Goal: Task Accomplishment & Management: Manage account settings

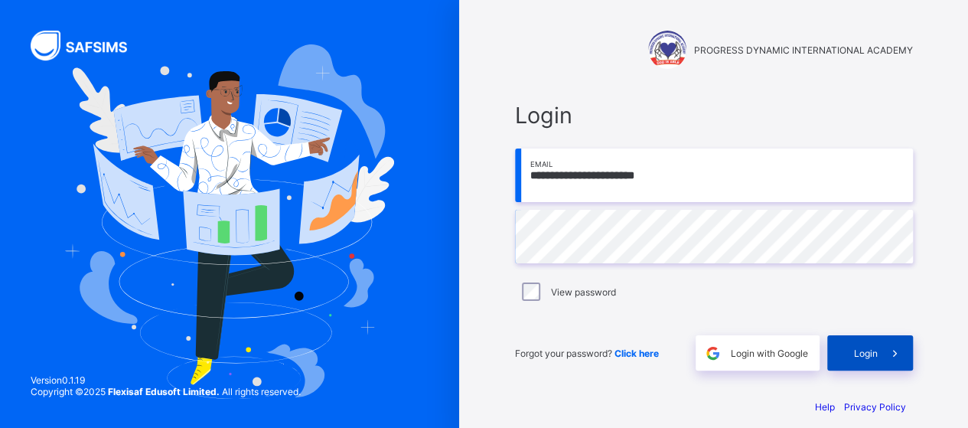
click at [871, 356] on span "Login" at bounding box center [866, 353] width 24 height 11
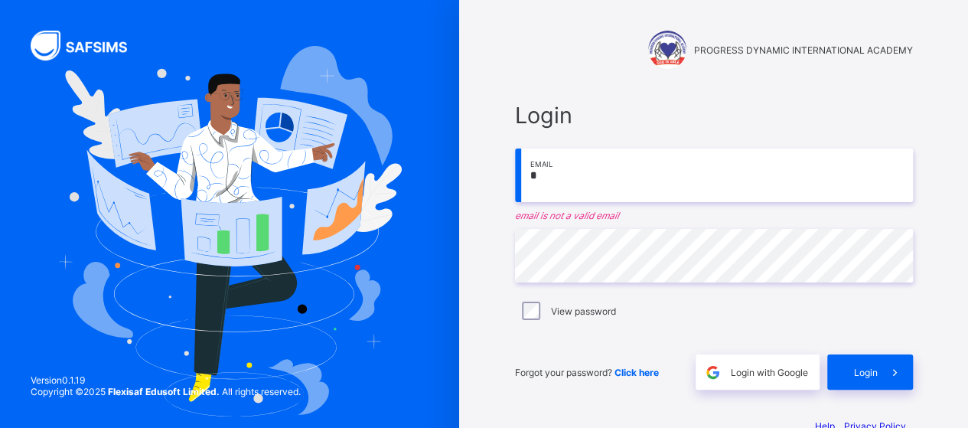
type input "**********"
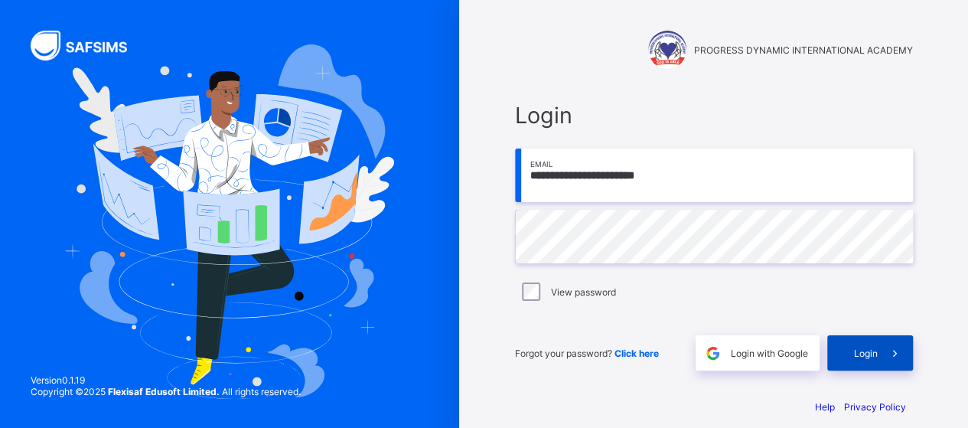
click at [864, 358] on div "Login" at bounding box center [871, 352] width 86 height 35
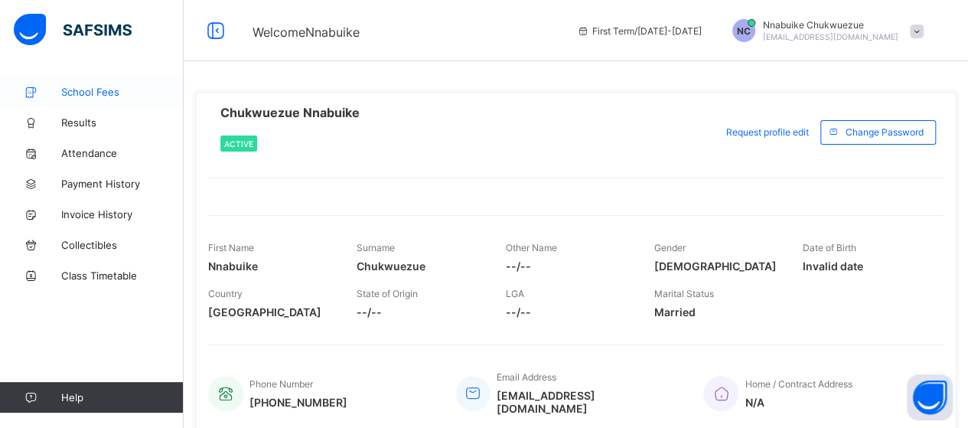
click at [94, 88] on span "School Fees" at bounding box center [122, 92] width 122 height 12
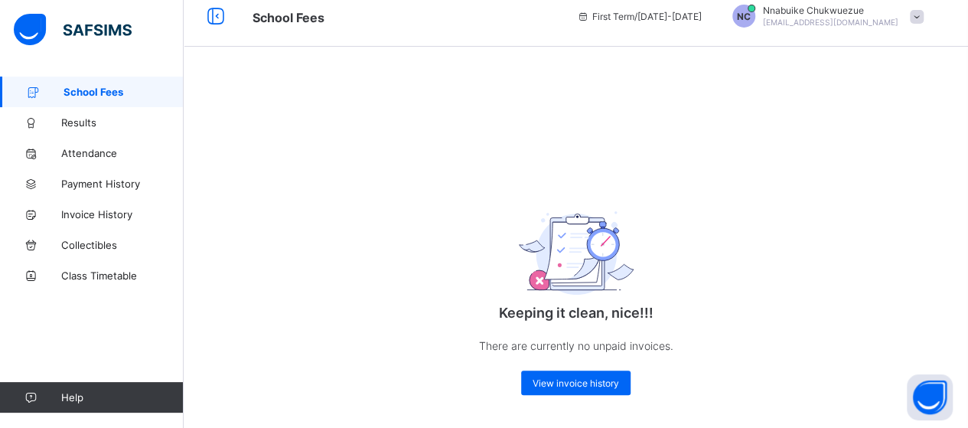
scroll to position [21, 0]
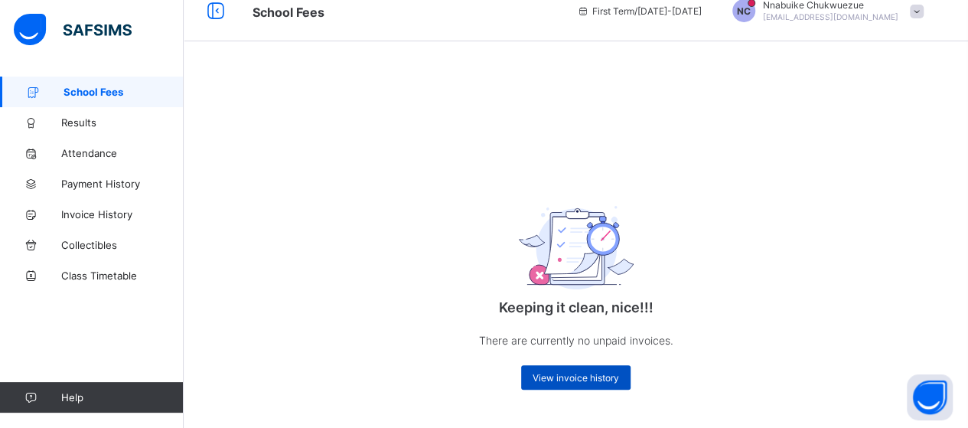
click at [590, 374] on span "View invoice history" at bounding box center [576, 377] width 87 height 11
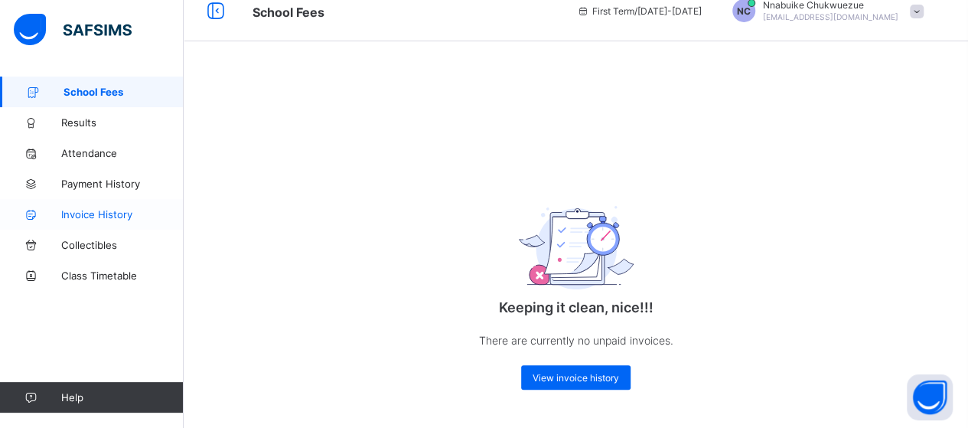
click at [90, 213] on span "Invoice History" at bounding box center [122, 214] width 122 height 12
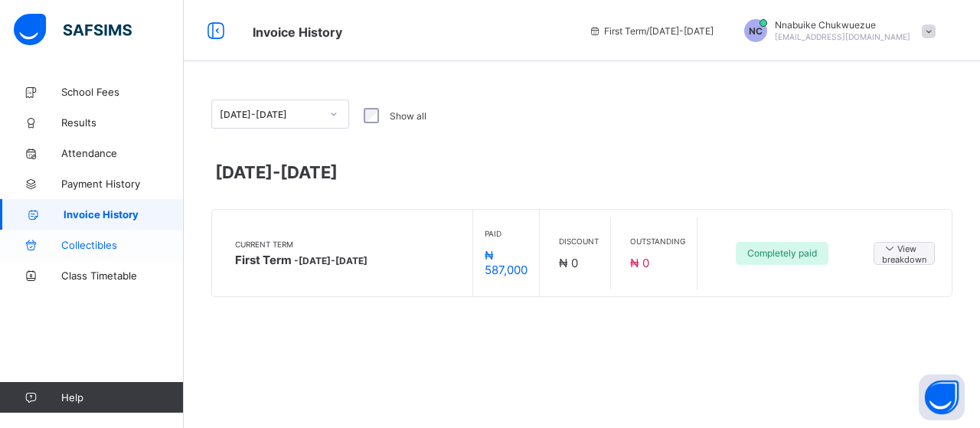
click at [87, 246] on span "Collectibles" at bounding box center [122, 245] width 122 height 12
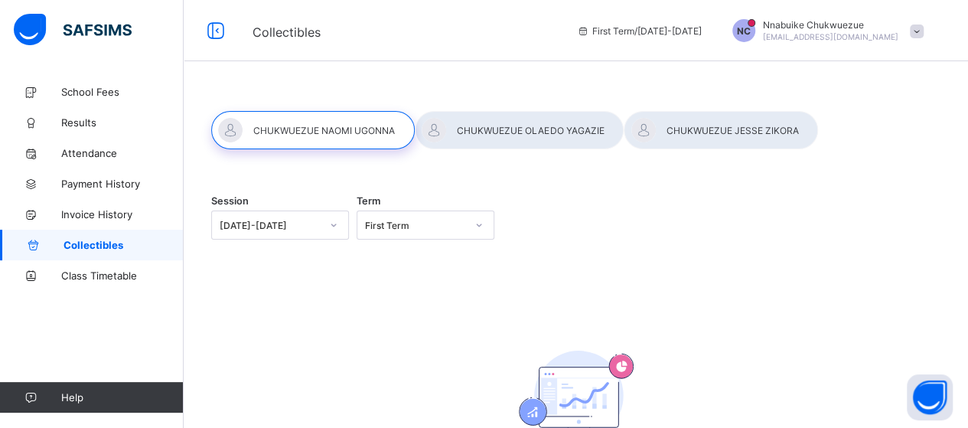
click at [485, 229] on div at bounding box center [479, 225] width 26 height 24
click at [787, 289] on div "Session [DATE]-[DATE] Term First Term No record found There are currently no re…" at bounding box center [576, 320] width 785 height 486
click at [542, 131] on div at bounding box center [519, 130] width 209 height 38
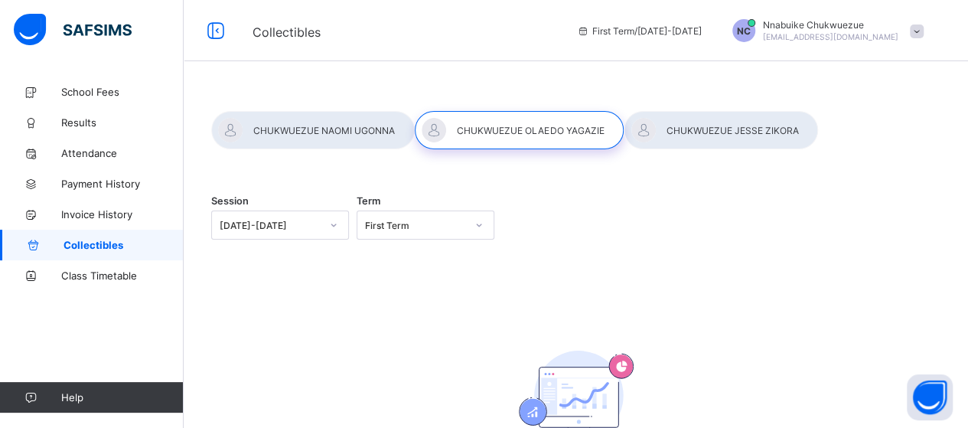
click at [328, 128] on div at bounding box center [313, 130] width 204 height 38
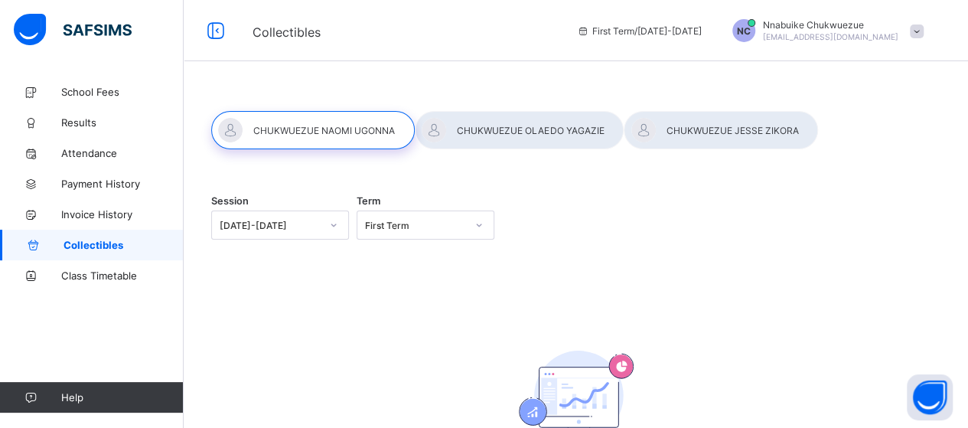
click at [704, 148] on div at bounding box center [721, 130] width 194 height 38
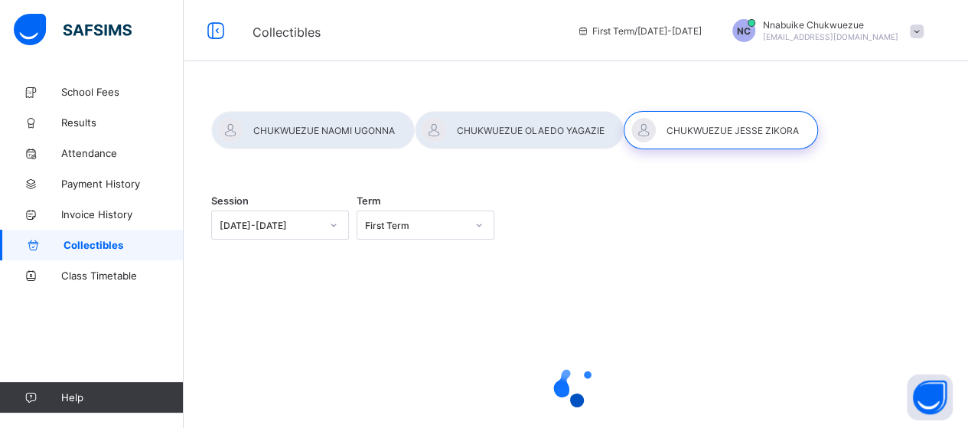
click at [703, 140] on div at bounding box center [721, 130] width 194 height 38
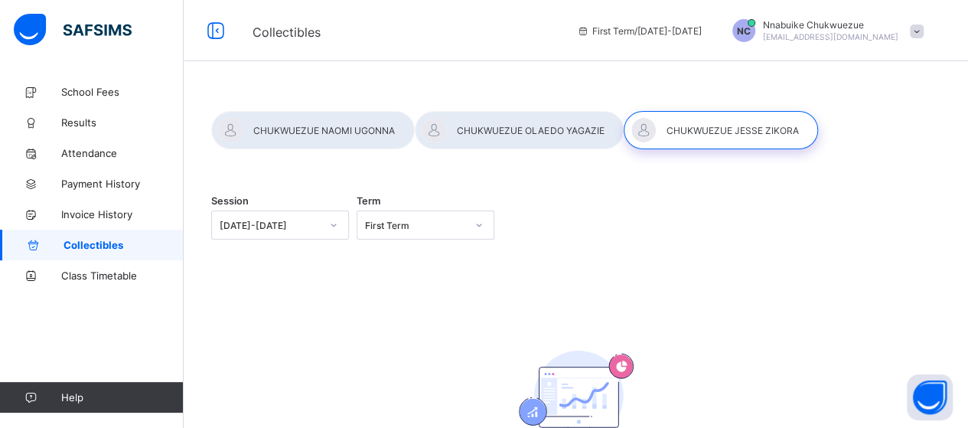
click at [559, 126] on div at bounding box center [519, 130] width 209 height 38
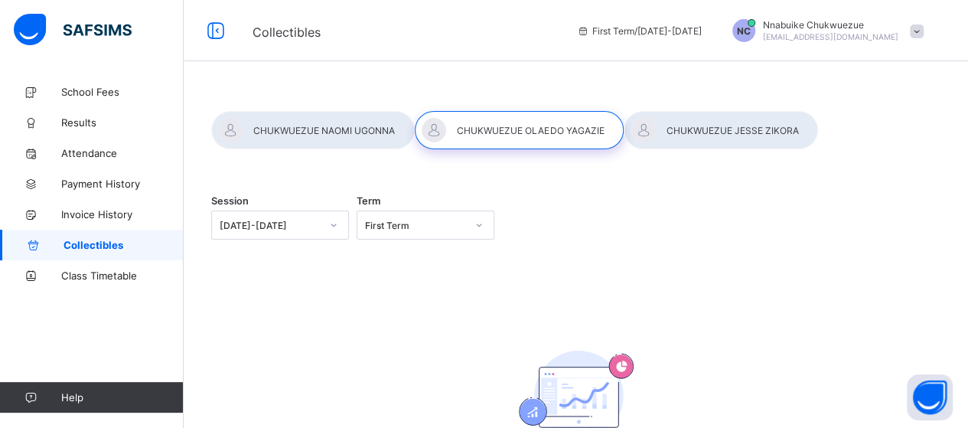
click at [328, 126] on div at bounding box center [313, 130] width 204 height 38
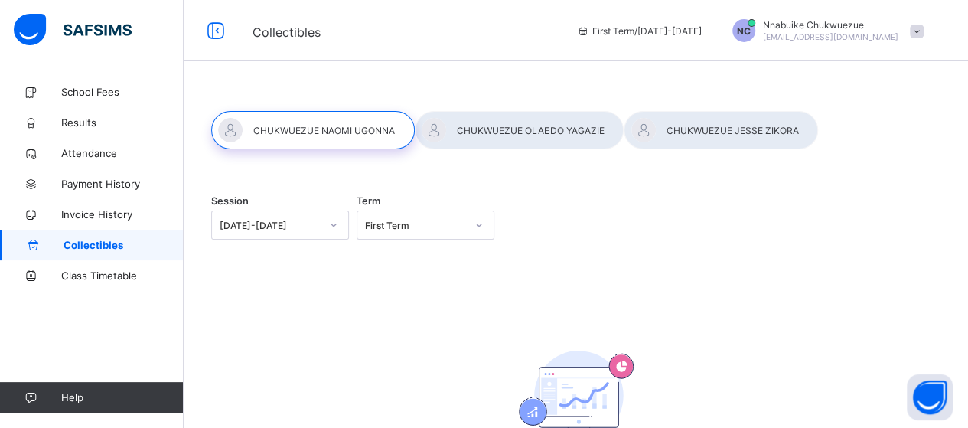
click at [924, 31] on span at bounding box center [917, 31] width 14 height 14
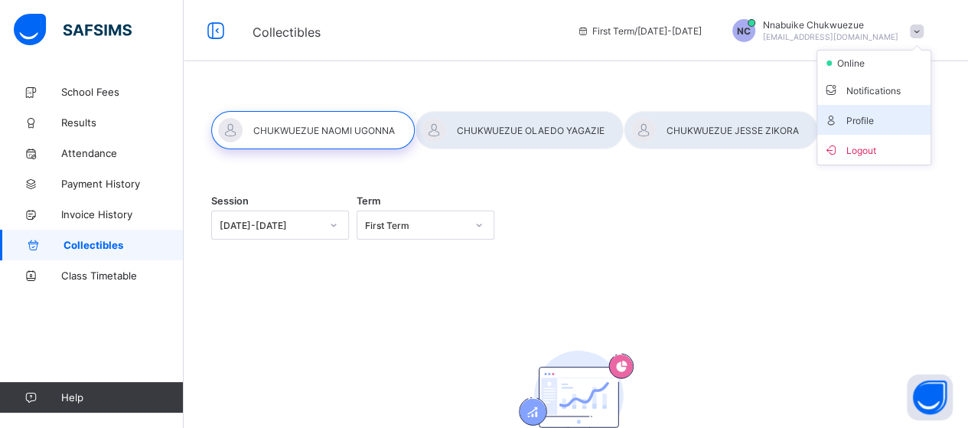
click at [860, 120] on span "Profile" at bounding box center [874, 120] width 101 height 18
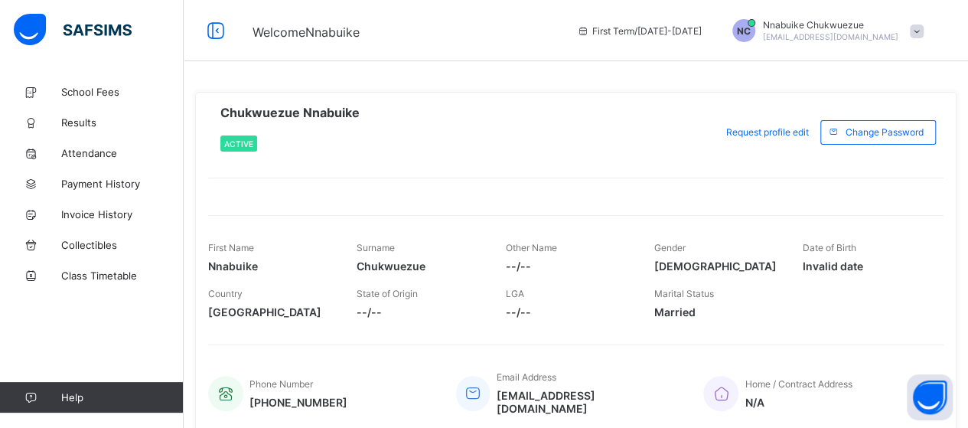
click at [924, 33] on span at bounding box center [917, 31] width 14 height 14
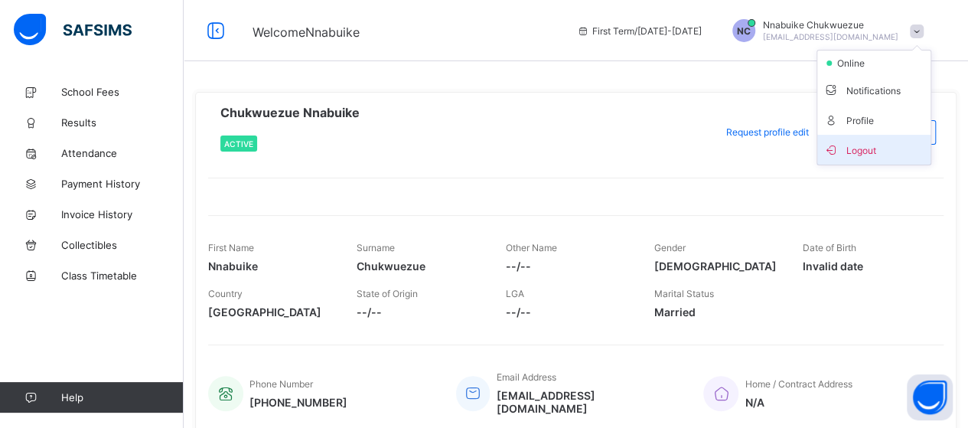
click at [856, 152] on span "Logout" at bounding box center [874, 150] width 101 height 18
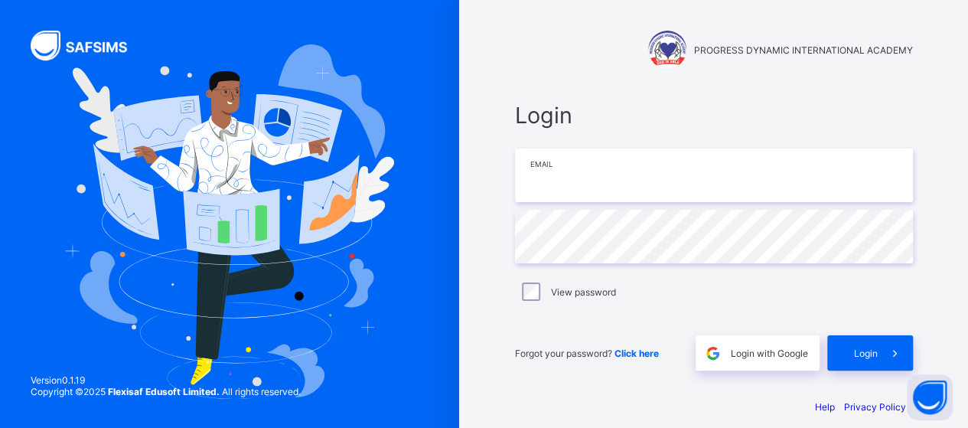
type input "**********"
click at [528, 34] on div "PROGRESS DYNAMIC INTERNATIONAL ACADEMY" at bounding box center [714, 50] width 398 height 38
click at [579, 54] on div "PROGRESS DYNAMIC INTERNATIONAL ACADEMY" at bounding box center [714, 50] width 398 height 38
click at [499, 30] on div "**********" at bounding box center [714, 221] width 459 height 443
click at [543, 33] on div "PROGRESS DYNAMIC INTERNATIONAL ACADEMY" at bounding box center [714, 50] width 398 height 38
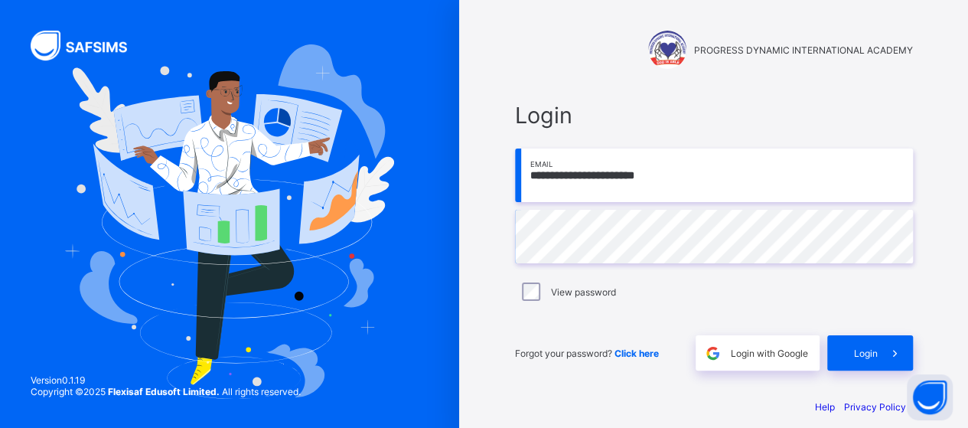
click at [511, 11] on div "PROGRESS DYNAMIC INTERNATIONAL ACADEMY" at bounding box center [714, 35] width 429 height 71
click at [472, 229] on div "**********" at bounding box center [713, 221] width 509 height 443
click at [488, 226] on div "**********" at bounding box center [713, 221] width 509 height 443
